Goal: Navigation & Orientation: Find specific page/section

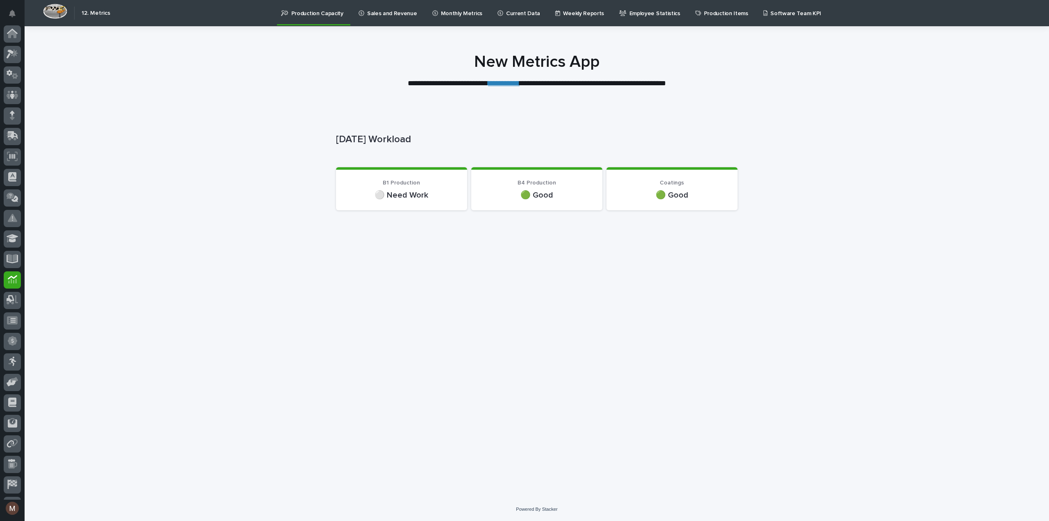
scroll to position [38, 0]
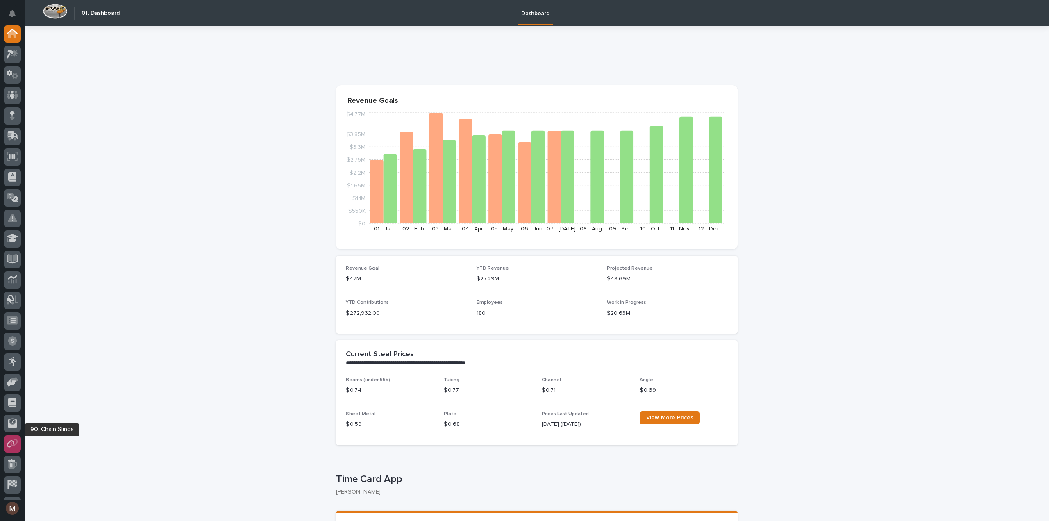
scroll to position [38, 0]
click at [20, 509] on button "button" at bounding box center [12, 508] width 17 height 17
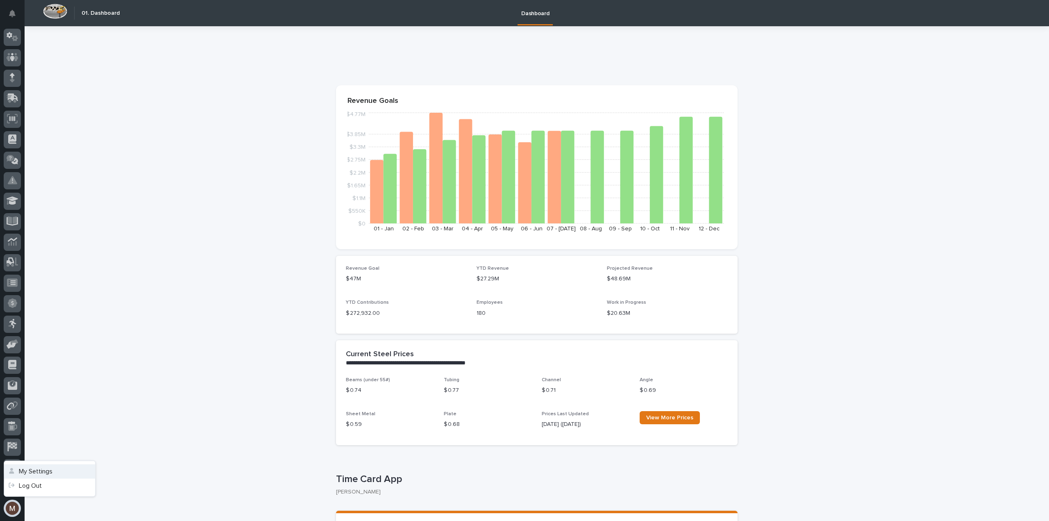
click at [41, 471] on button "My Settings" at bounding box center [49, 471] width 91 height 14
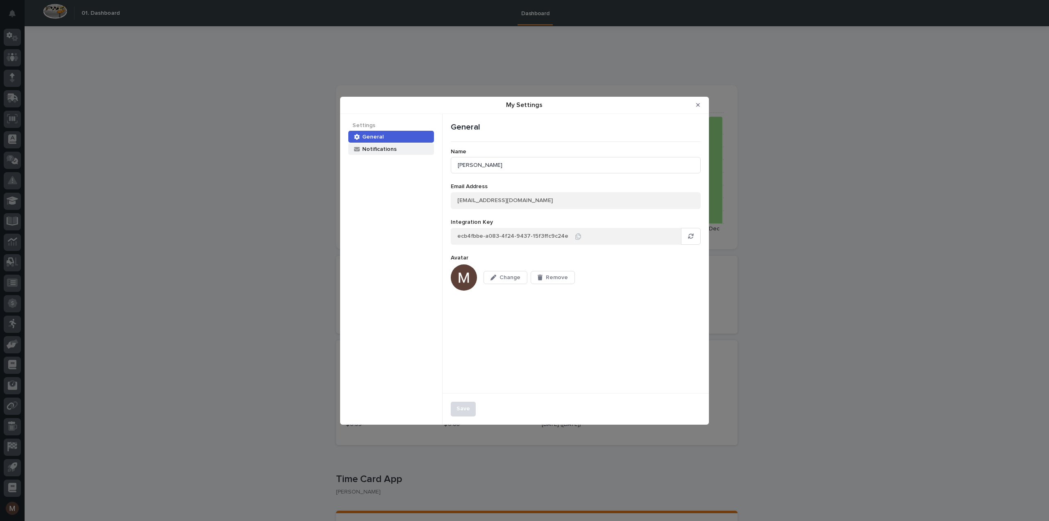
click at [378, 149] on div "Notifications" at bounding box center [379, 149] width 35 height 8
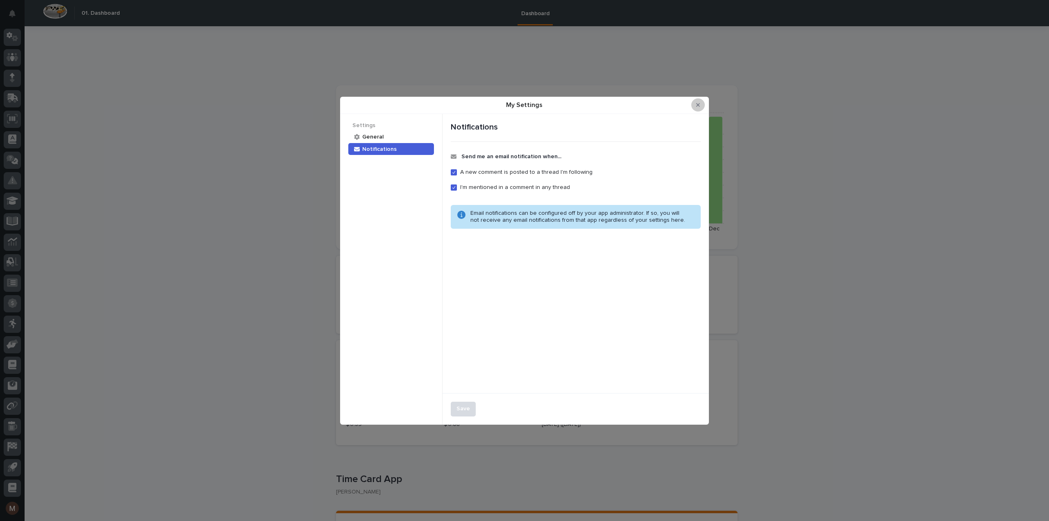
click at [702, 107] on button "Close Modal" at bounding box center [699, 104] width 14 height 13
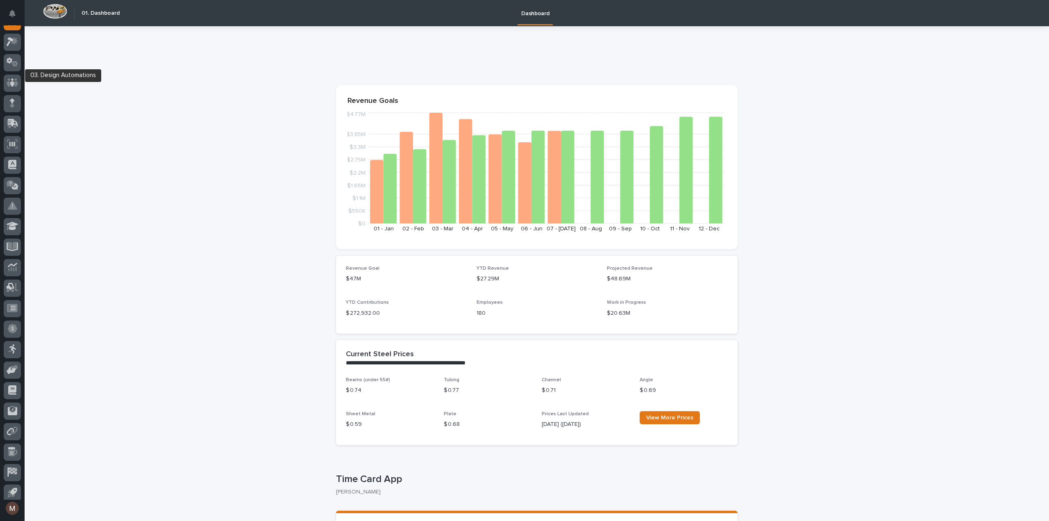
scroll to position [0, 0]
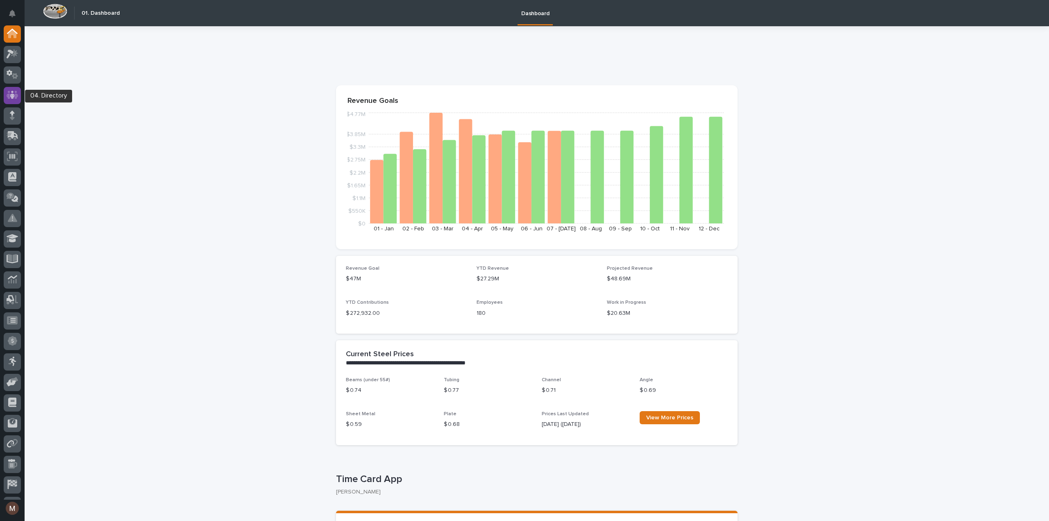
click at [10, 89] on div at bounding box center [12, 95] width 17 height 17
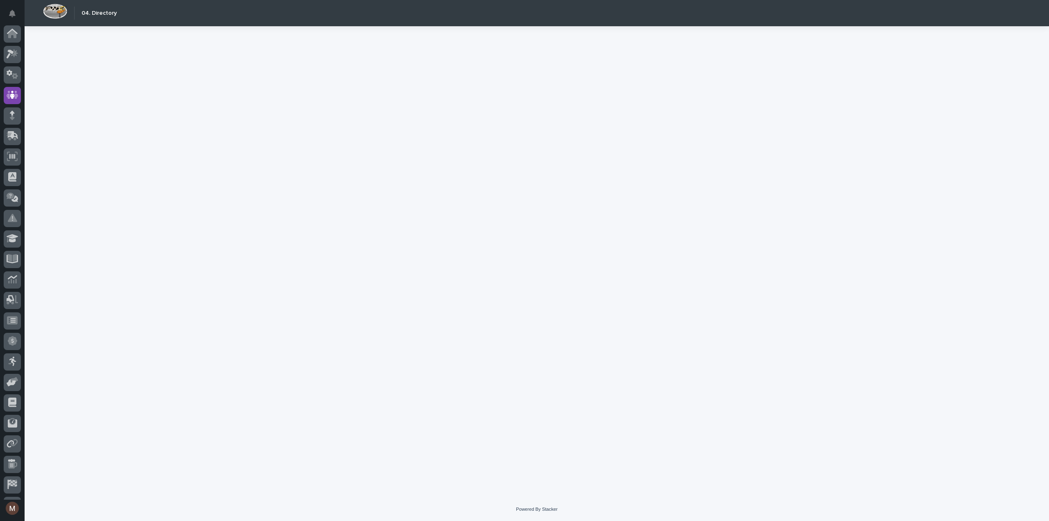
scroll to position [38, 0]
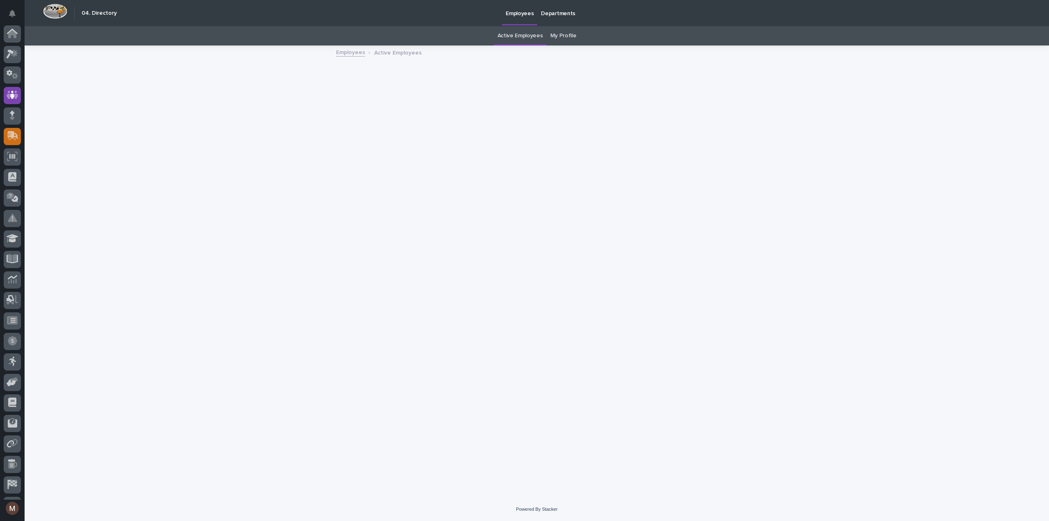
scroll to position [38, 0]
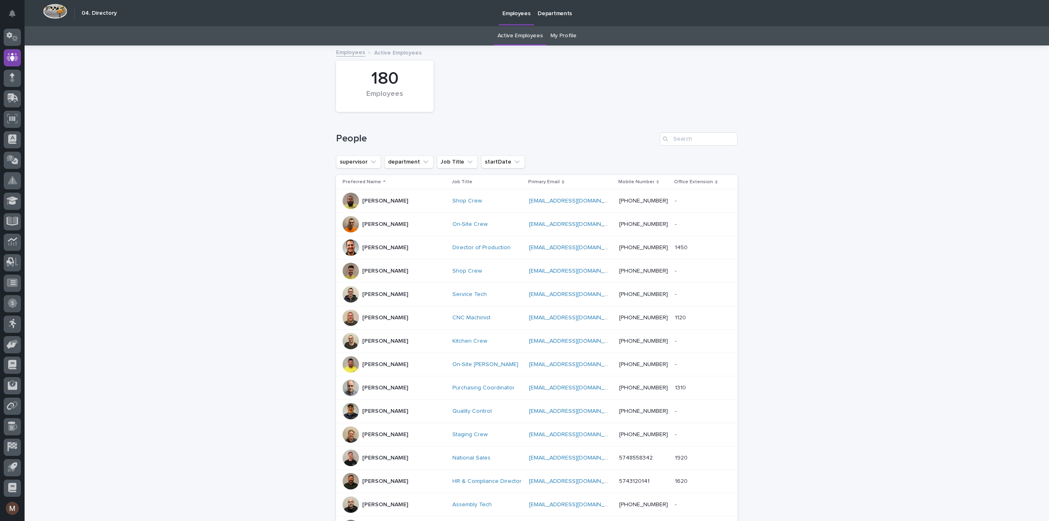
click at [563, 36] on link "My Profile" at bounding box center [564, 35] width 26 height 19
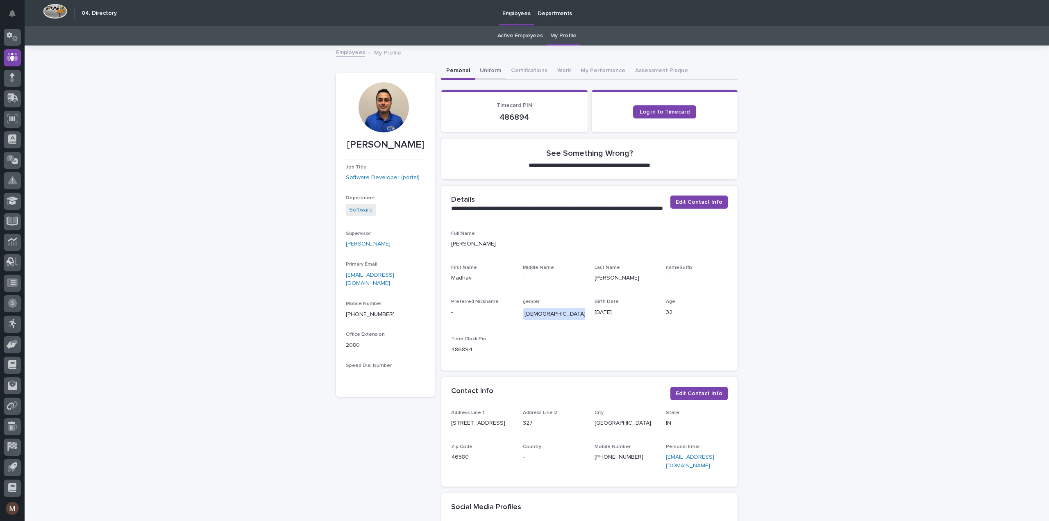
click at [485, 71] on button "Uniform" at bounding box center [490, 71] width 31 height 17
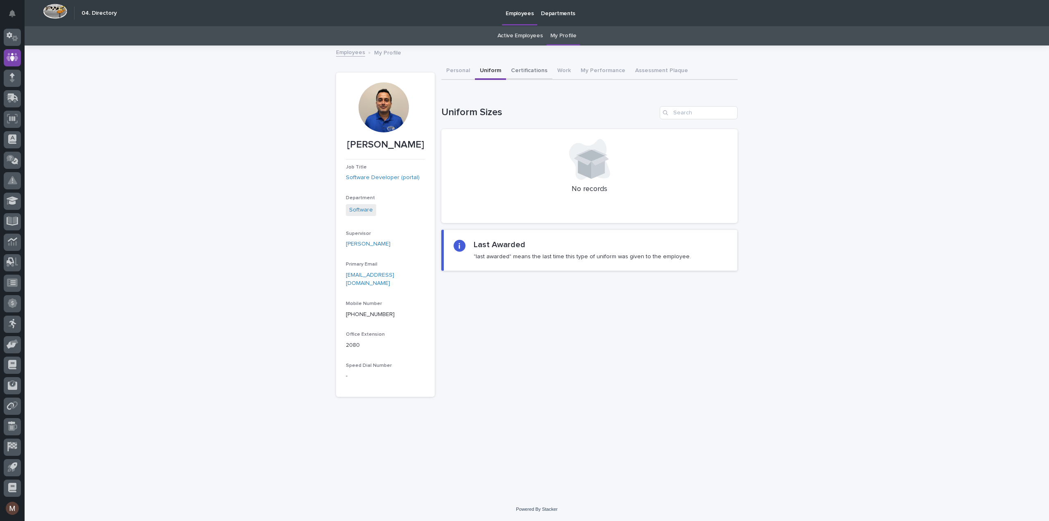
click at [516, 67] on button "Certifications" at bounding box center [529, 71] width 46 height 17
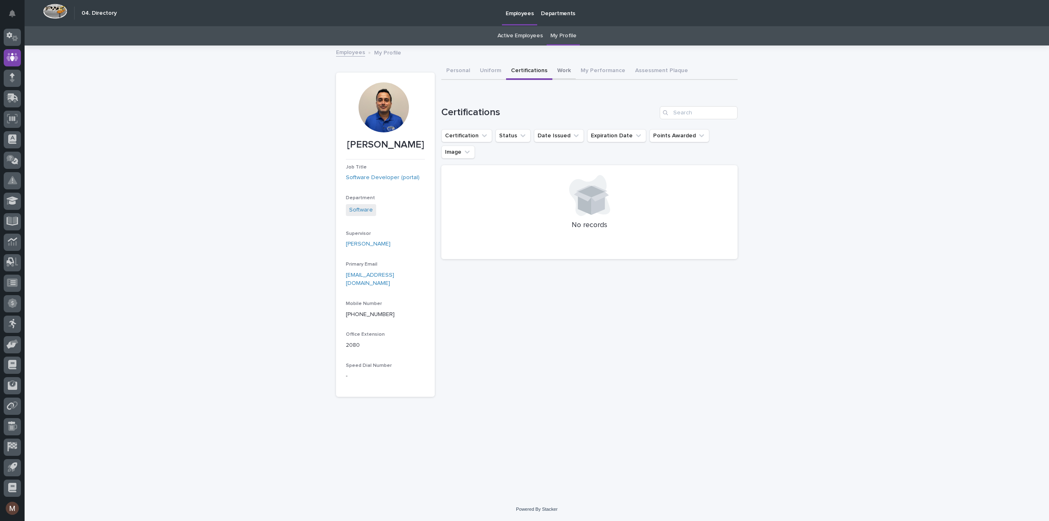
click at [562, 67] on button "Work" at bounding box center [564, 71] width 23 height 17
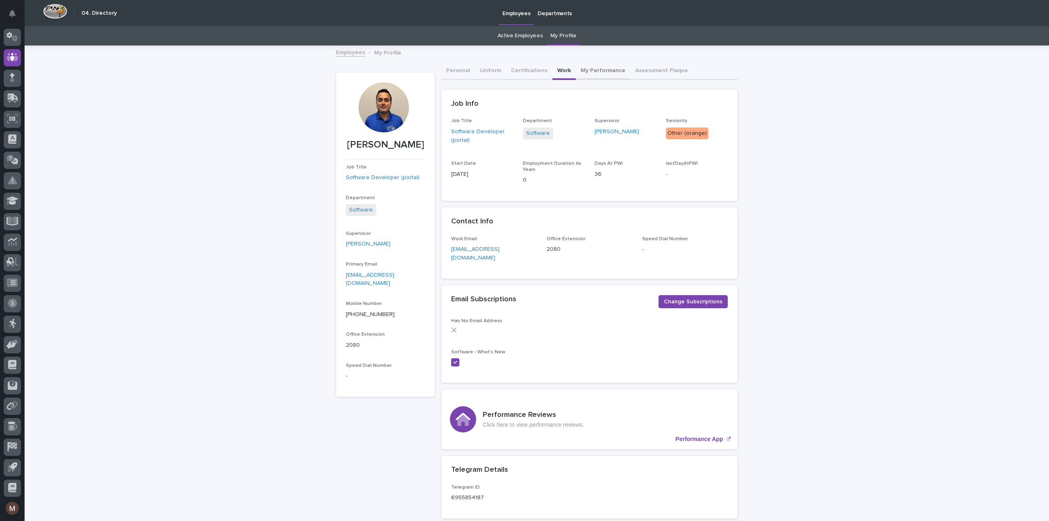
click at [589, 66] on button "My Performance" at bounding box center [603, 71] width 55 height 17
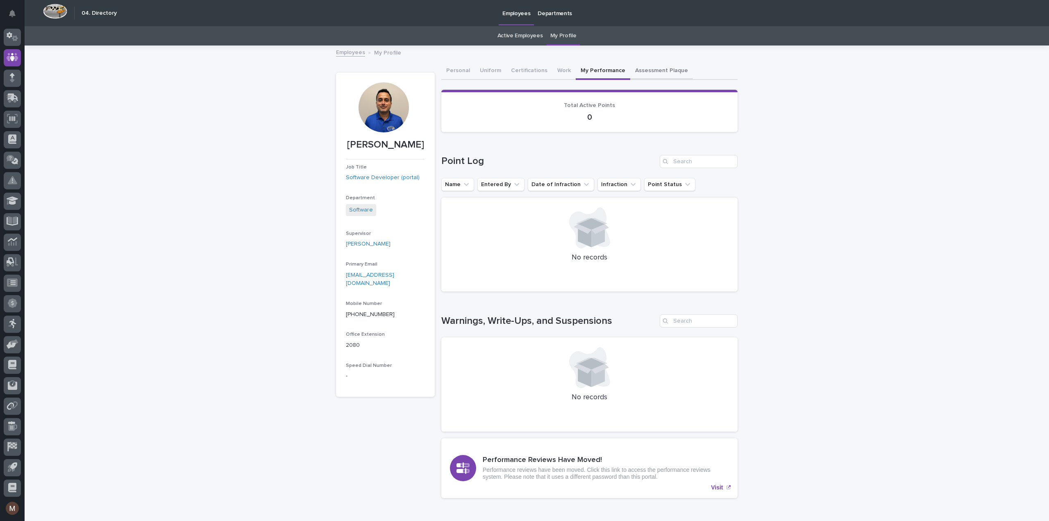
click at [649, 68] on button "Assessment Plaque" at bounding box center [661, 71] width 63 height 17
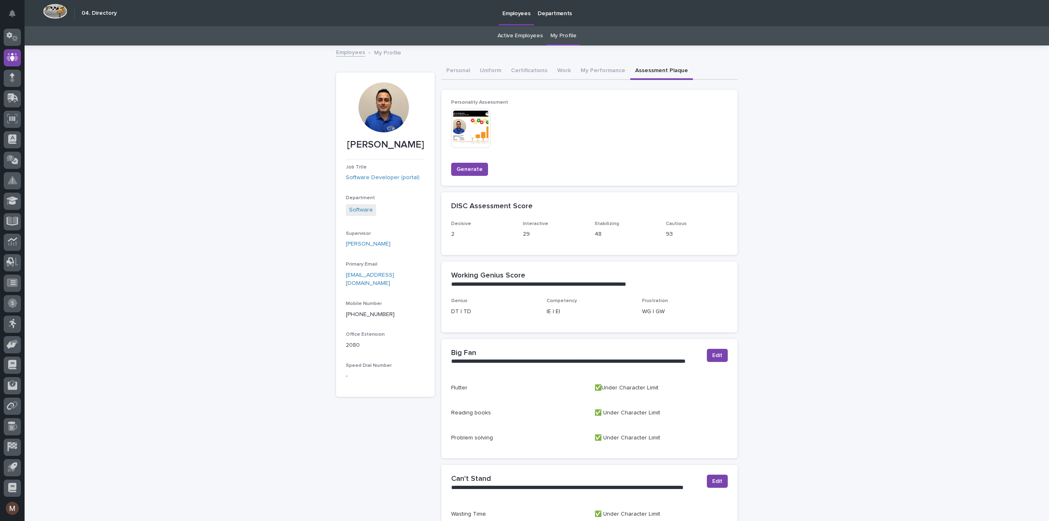
click at [563, 9] on p "Departments" at bounding box center [555, 8] width 34 height 17
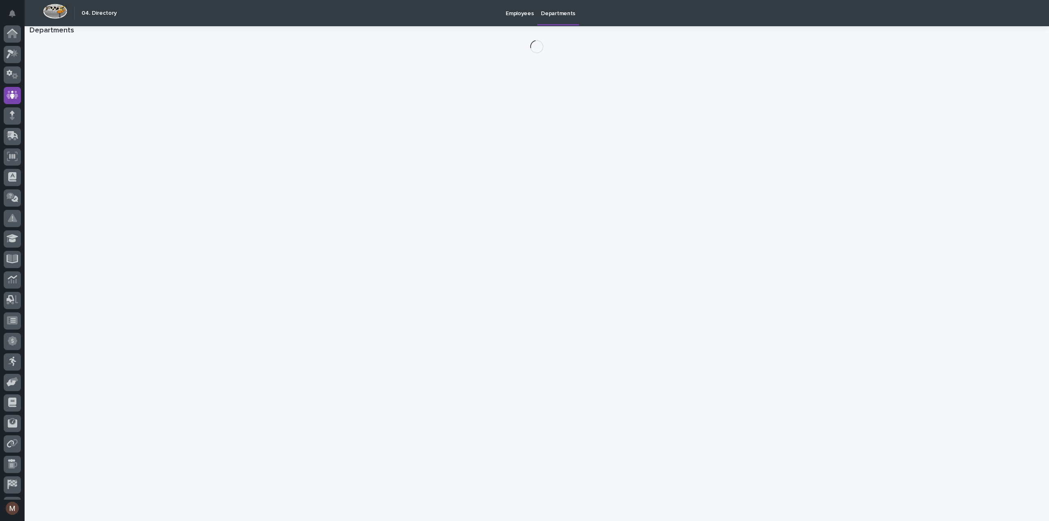
scroll to position [38, 0]
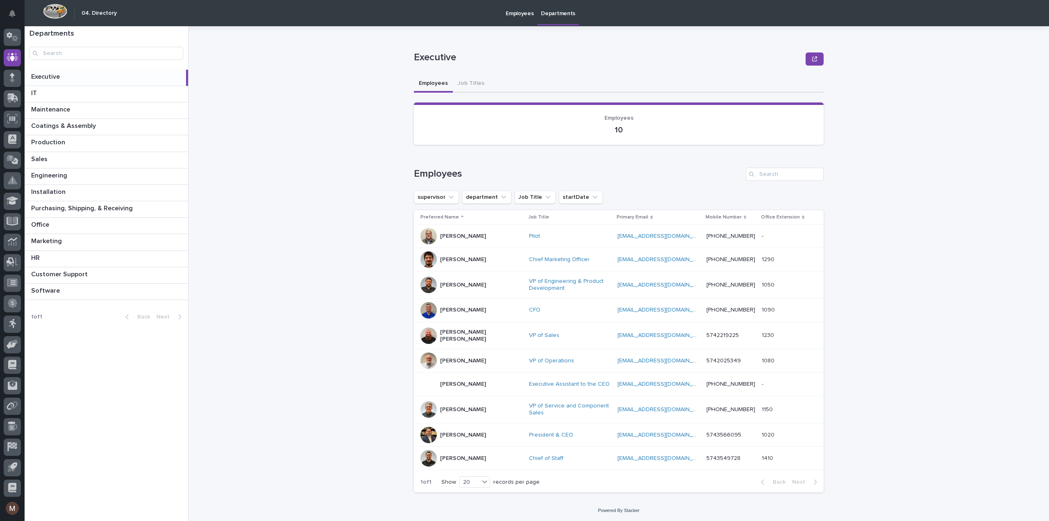
click at [514, 12] on p "Employees" at bounding box center [520, 8] width 28 height 17
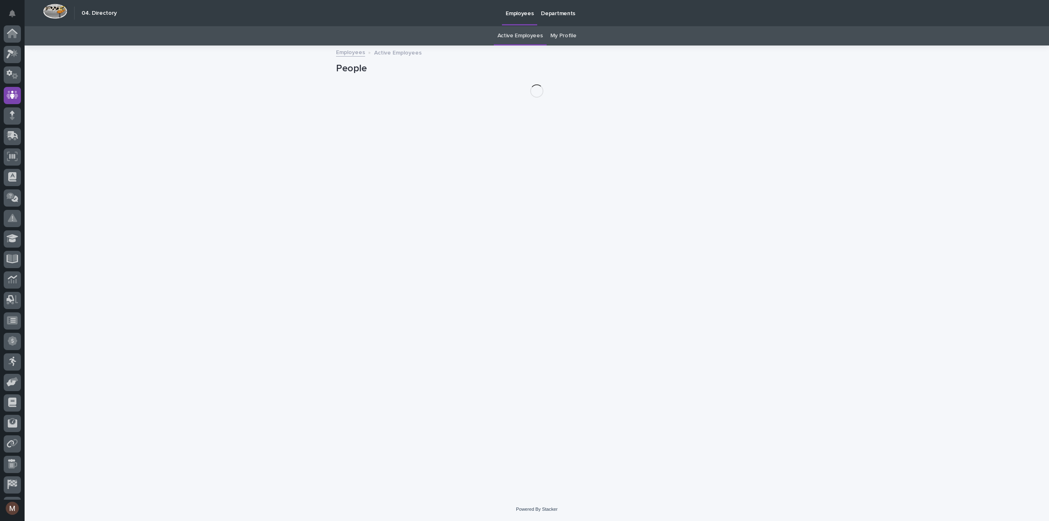
scroll to position [38, 0]
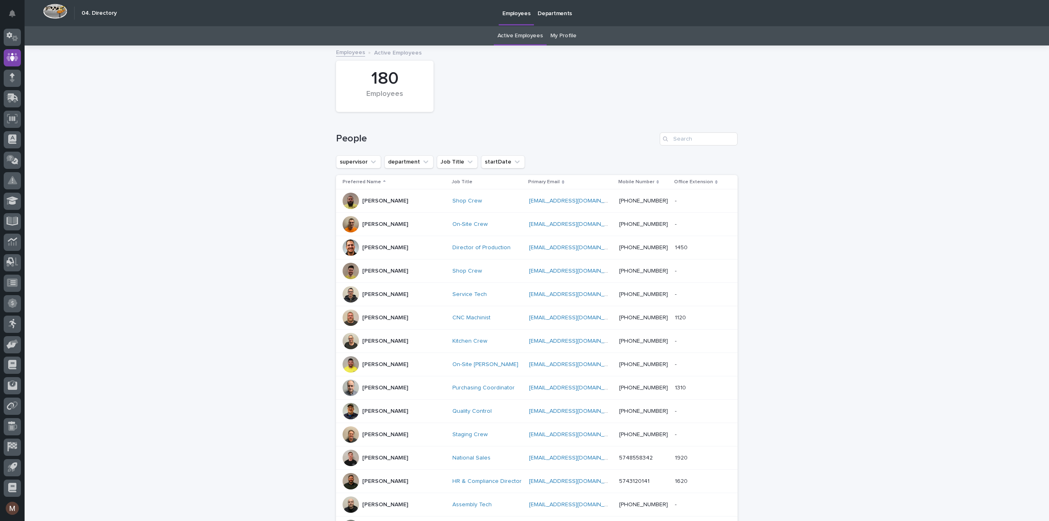
click at [549, 12] on p "Departments" at bounding box center [555, 8] width 34 height 17
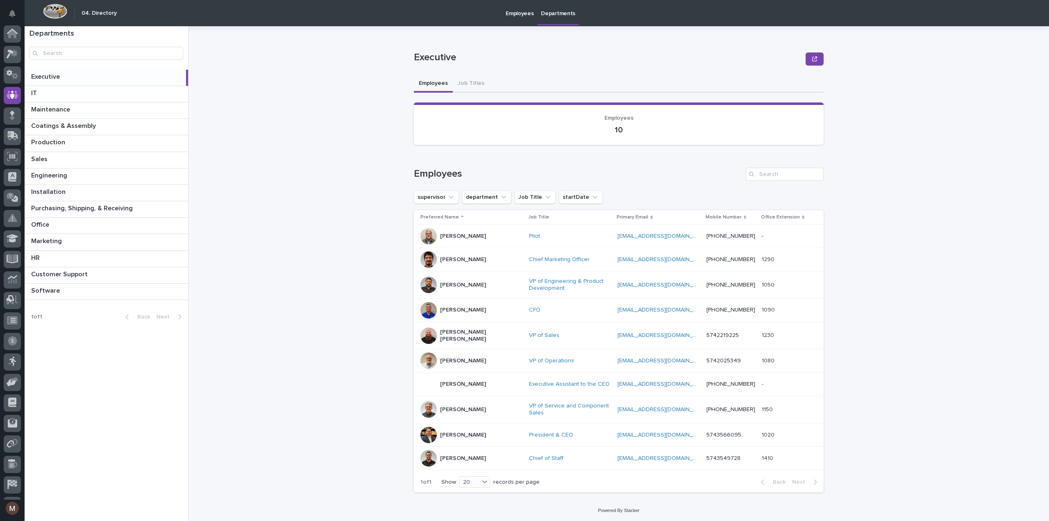
scroll to position [38, 0]
click at [517, 16] on p "Employees" at bounding box center [520, 8] width 28 height 17
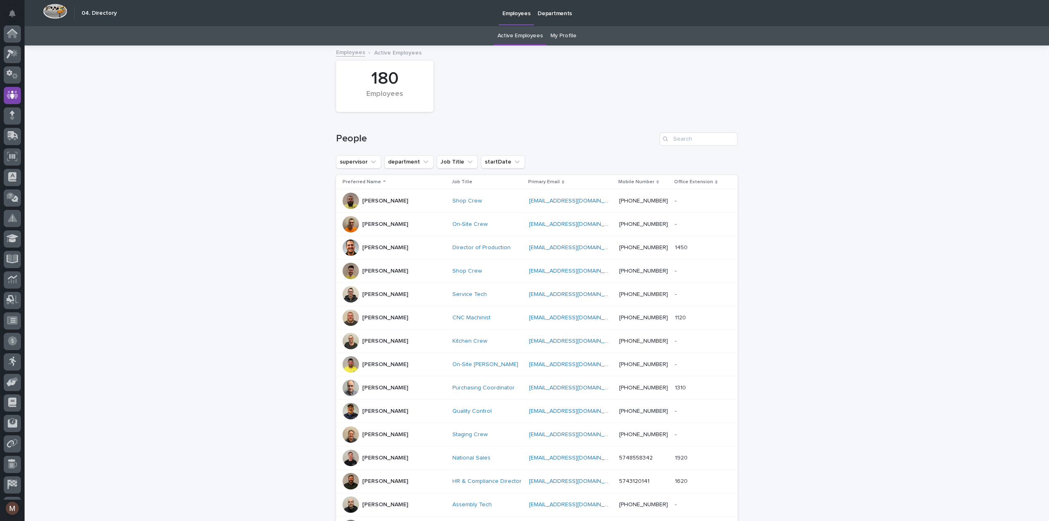
scroll to position [38, 0]
click at [502, 159] on button "startDate" at bounding box center [503, 161] width 44 height 13
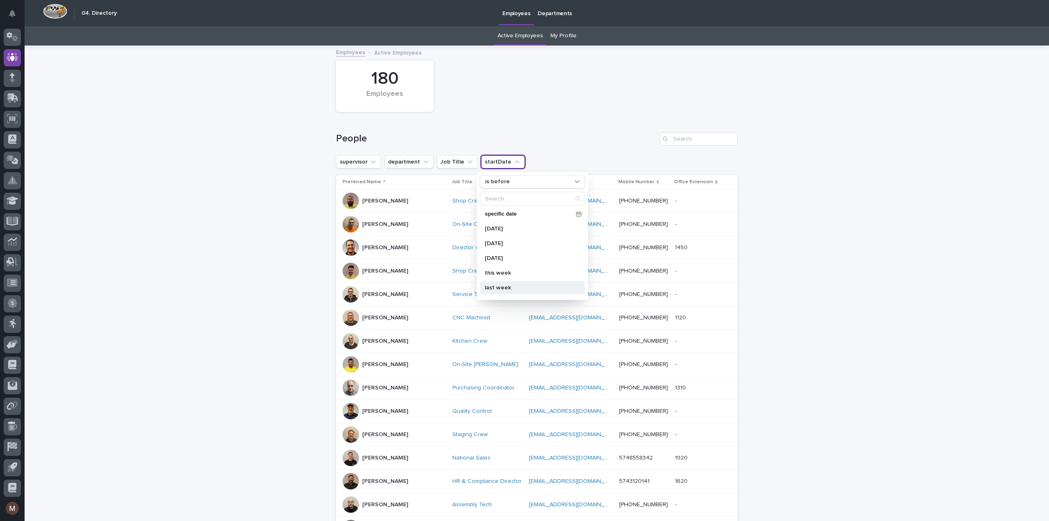
click at [499, 285] on p "last week" at bounding box center [528, 287] width 87 height 6
click at [504, 248] on p "last month" at bounding box center [528, 246] width 87 height 6
click at [570, 158] on div "startDate" at bounding box center [573, 162] width 7 height 8
click at [559, 134] on h1 "People" at bounding box center [496, 139] width 321 height 12
